Goal: Information Seeking & Learning: Learn about a topic

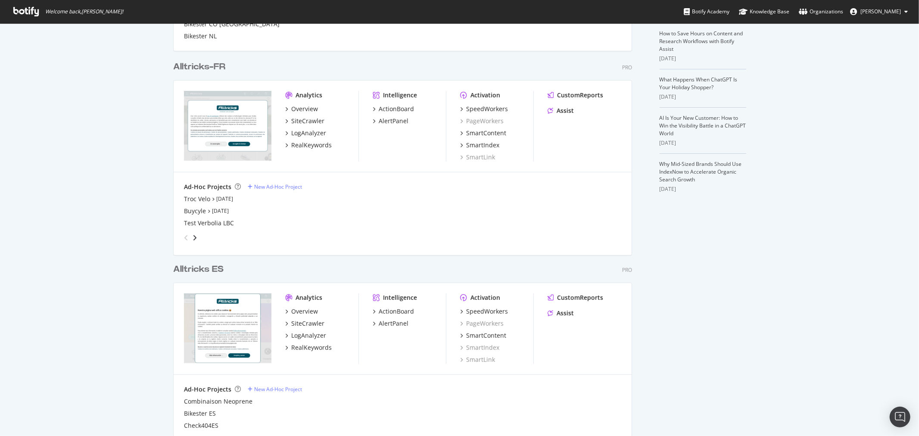
scroll to position [191, 0]
click at [308, 129] on div "LogAnalyzer" at bounding box center [308, 132] width 35 height 9
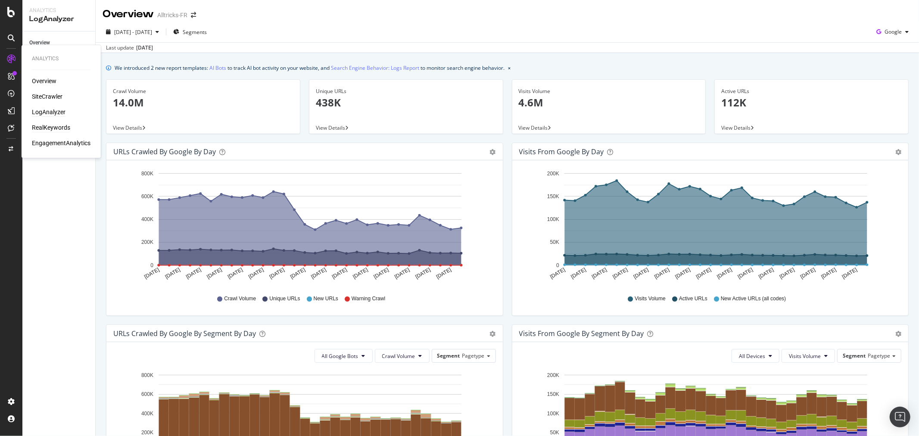
click at [53, 128] on div "RealKeywords" at bounding box center [51, 128] width 38 height 9
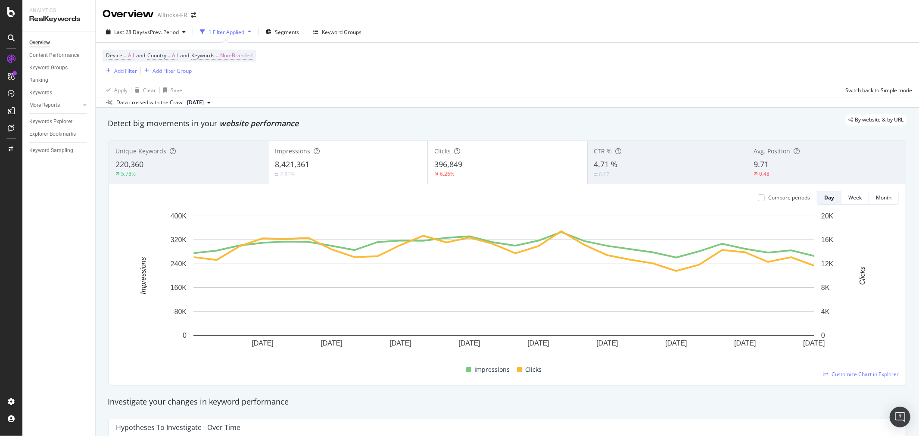
click at [815, 160] on div "9.71" at bounding box center [826, 164] width 146 height 11
